Goal: Information Seeking & Learning: Learn about a topic

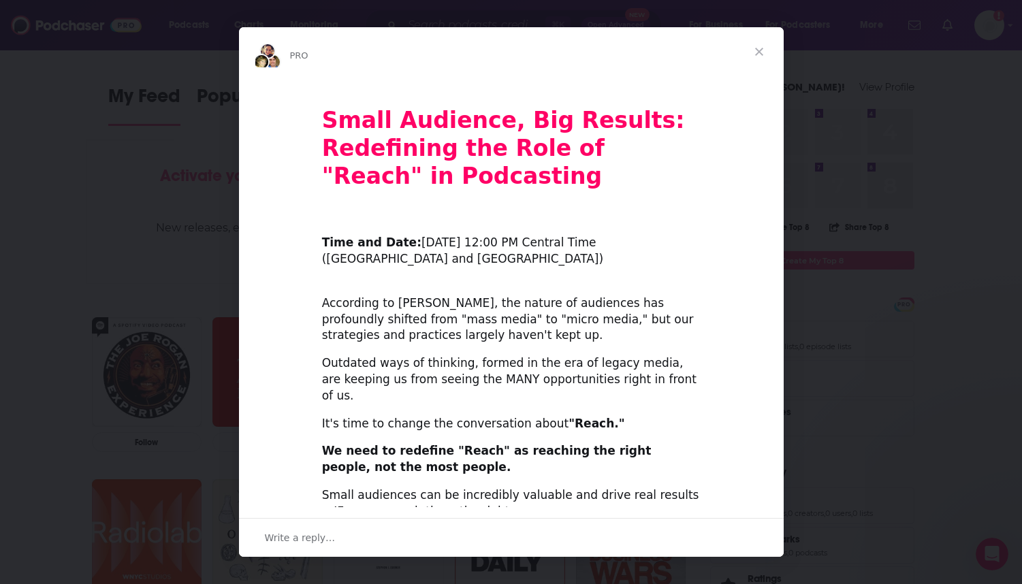
click at [759, 44] on span "Close" at bounding box center [759, 51] width 49 height 49
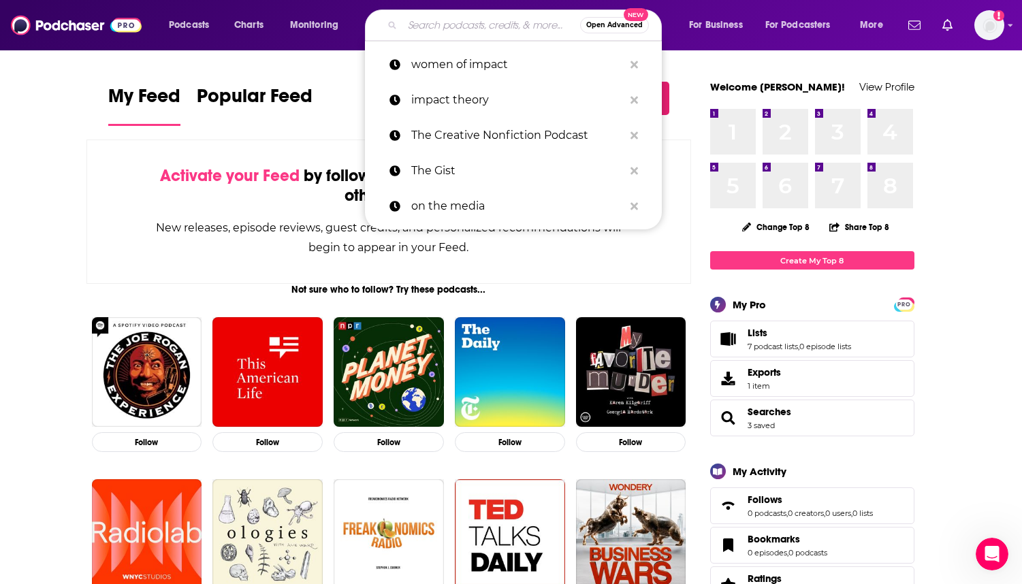
click at [446, 29] on input "Search podcasts, credits, & more..." at bounding box center [492, 25] width 178 height 22
paste input "WorkLife with [PERSON_NAME]"
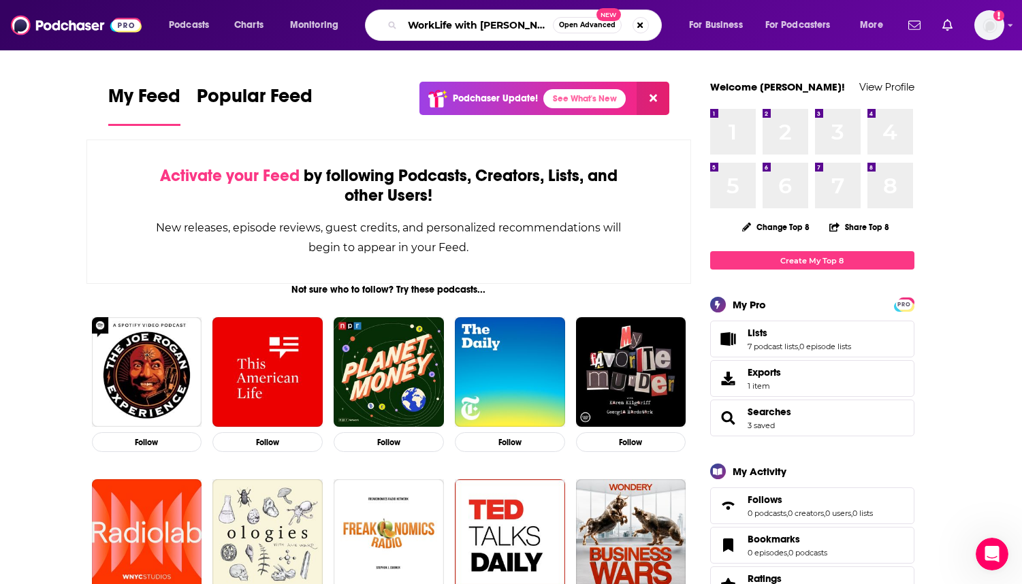
type input "WorkLife with [PERSON_NAME]"
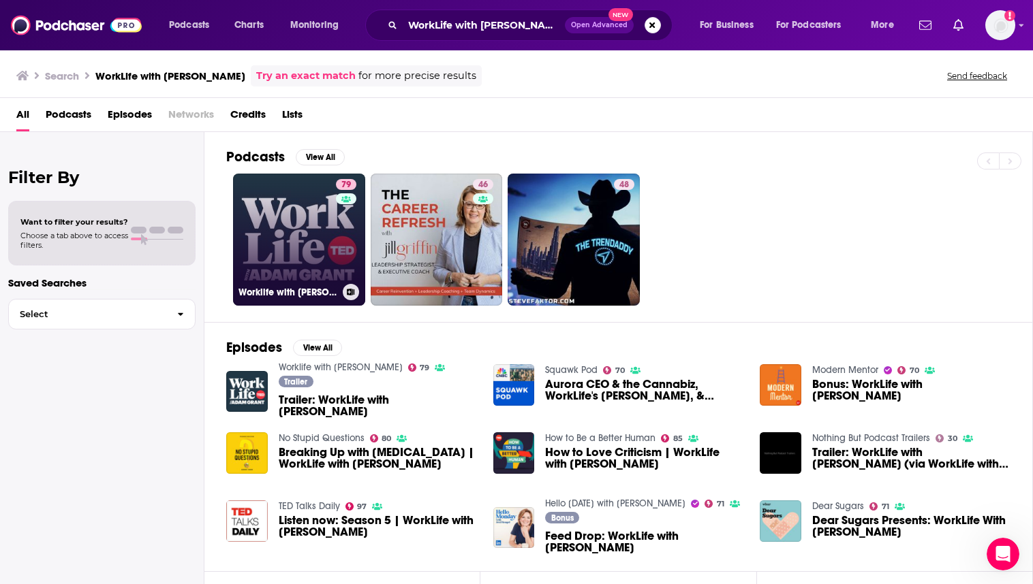
click at [318, 230] on link "79 Worklife with [PERSON_NAME]" at bounding box center [299, 240] width 132 height 132
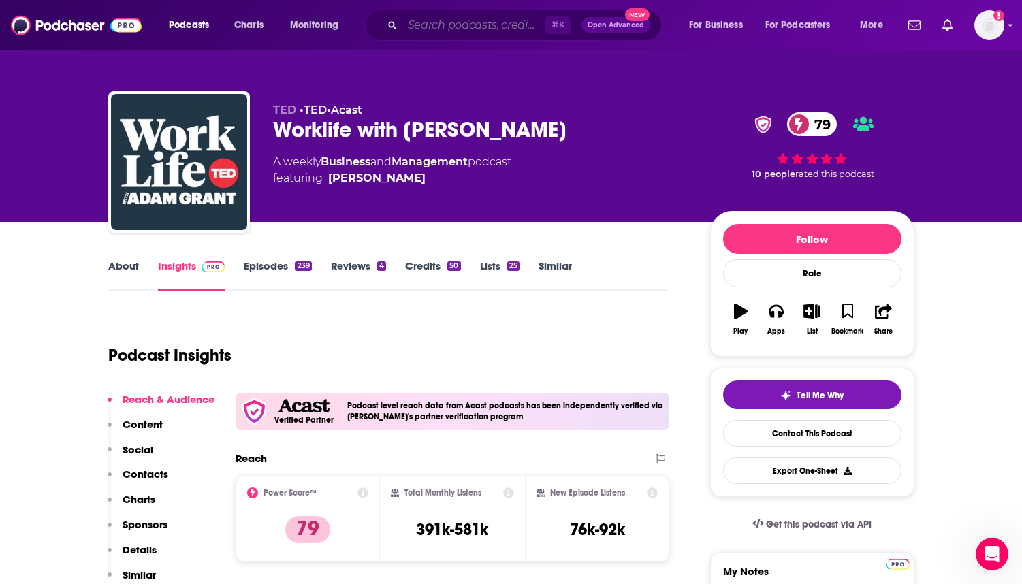
click at [471, 23] on input "Search podcasts, credits, & more..." at bounding box center [474, 25] width 143 height 22
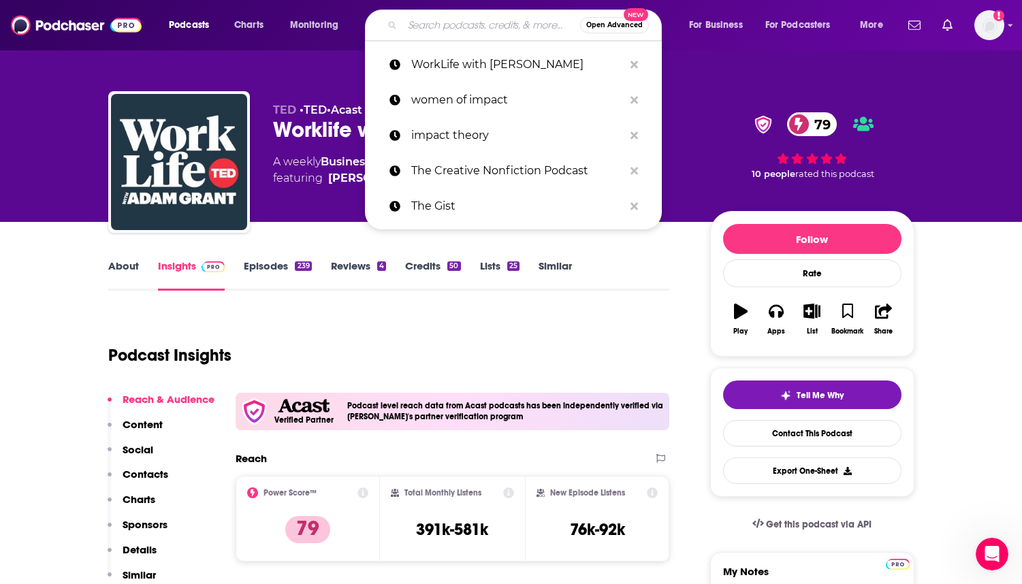
paste input "he Learning Leader Show with [PERSON_NAME]"
type input "he Learning Leader Show with [PERSON_NAME]"
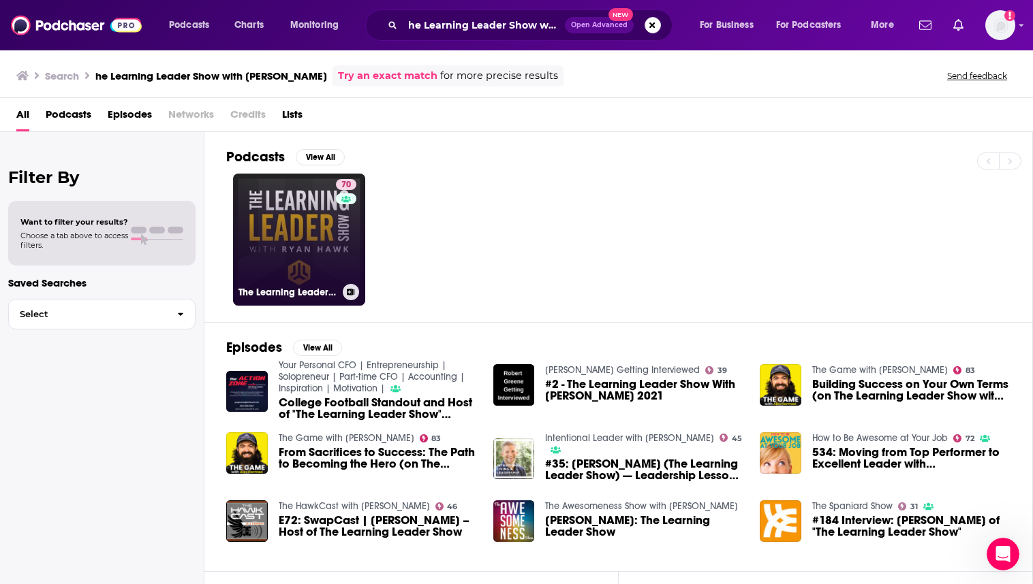
click at [326, 218] on link "70 The Learning Leader Show With [PERSON_NAME]" at bounding box center [299, 240] width 132 height 132
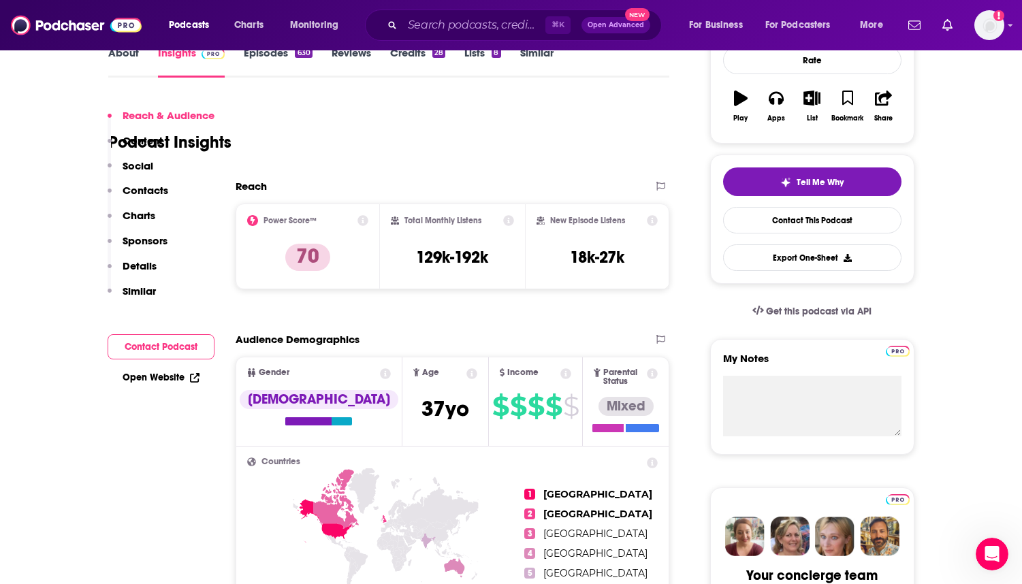
scroll to position [288, 0]
